Goal: Task Accomplishment & Management: Manage account settings

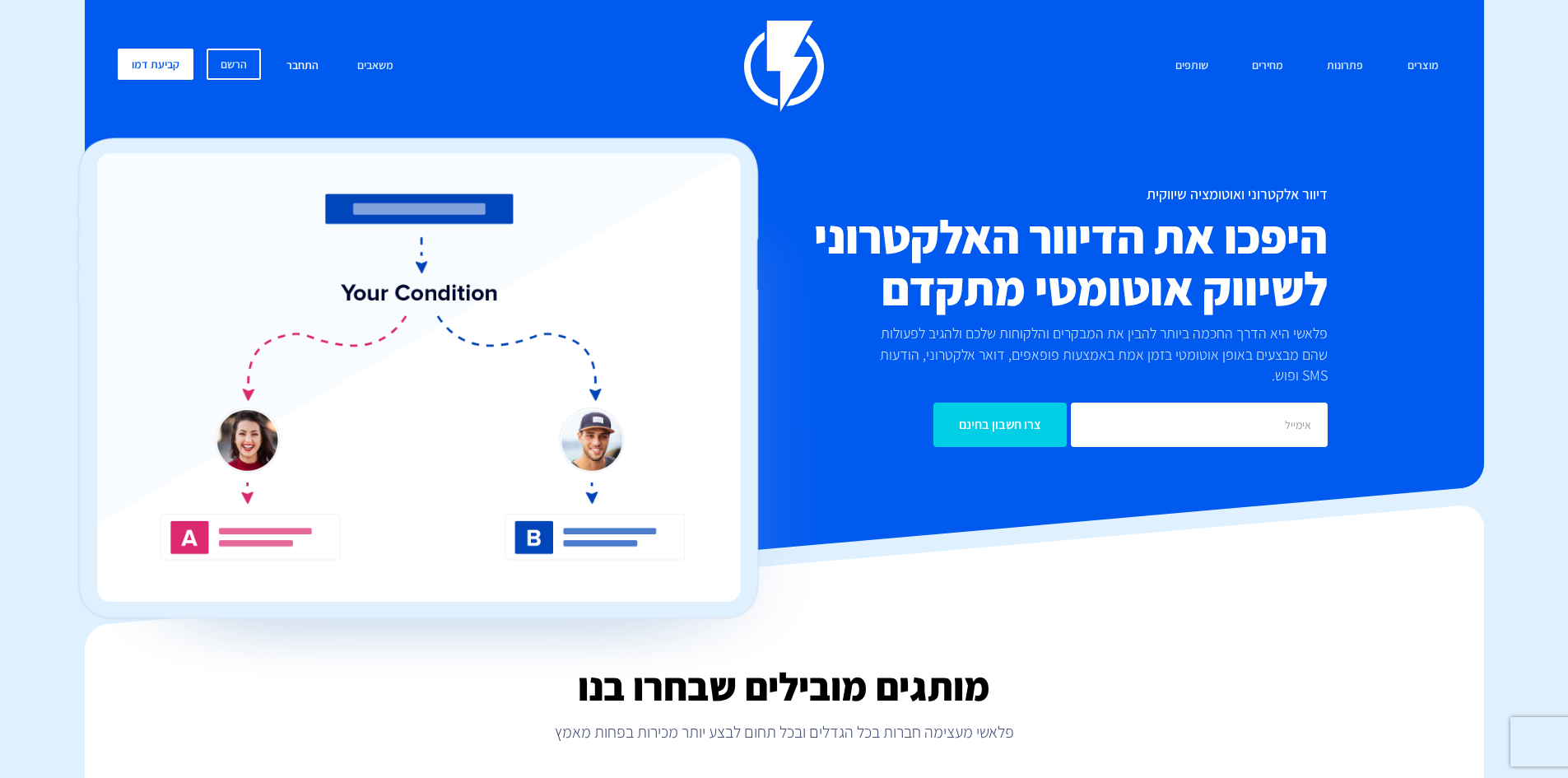
click at [302, 64] on link "התחבר" at bounding box center [302, 66] width 57 height 36
click at [369, 186] on div "דיוור אלקטרוני ואוטומציה שיווקית היפכו את הדיוור האלקטרוני לשיווק אוטומטי מתקדם…" at bounding box center [784, 316] width 1358 height 261
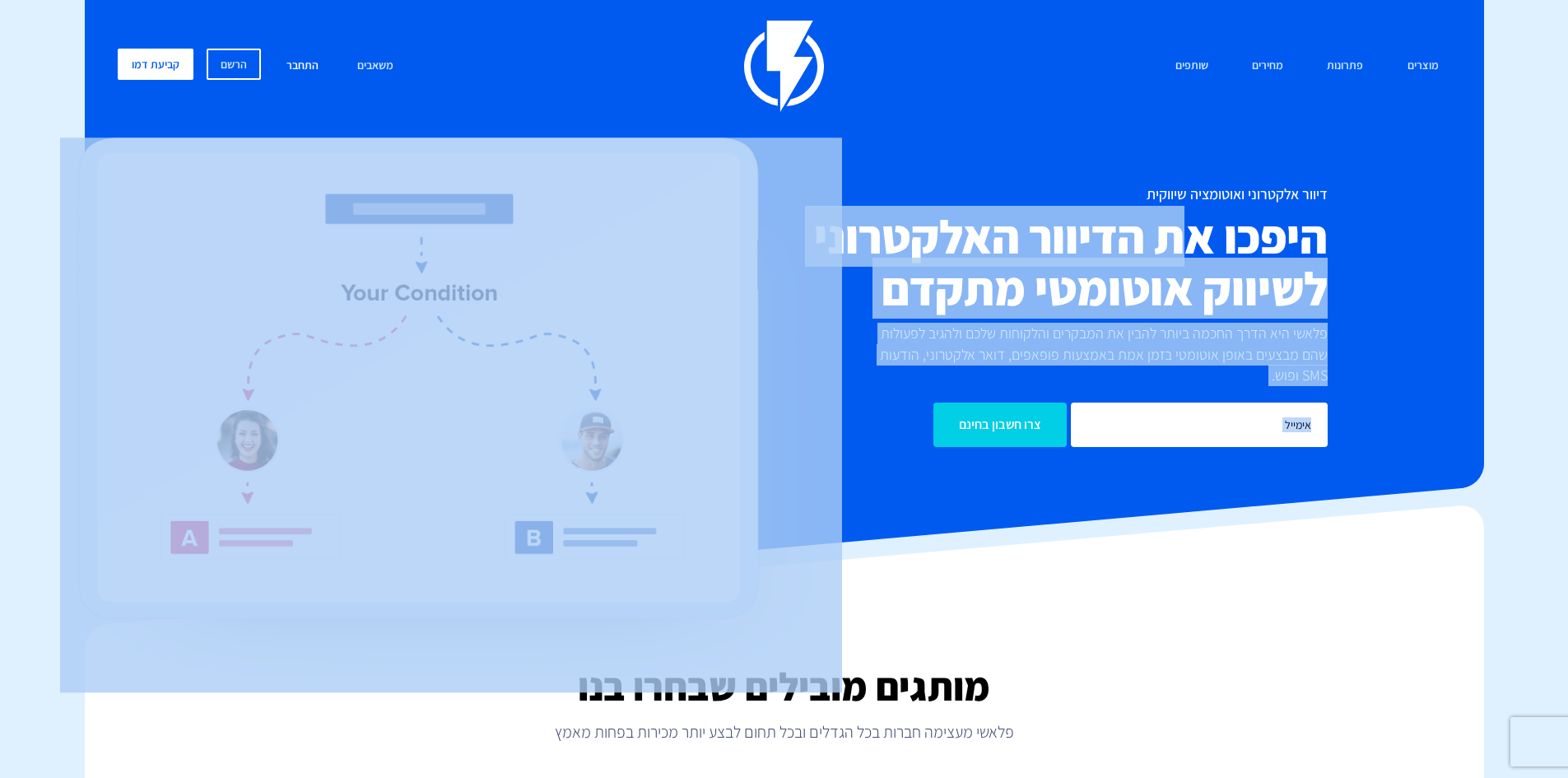
click at [306, 65] on link "התחבר" at bounding box center [302, 66] width 57 height 36
